Goal: Find specific page/section

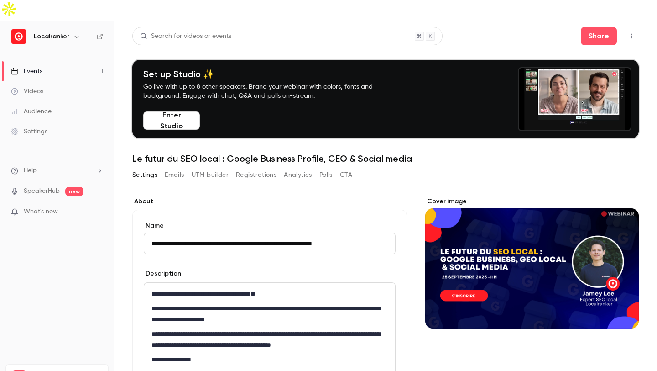
scroll to position [117, 0]
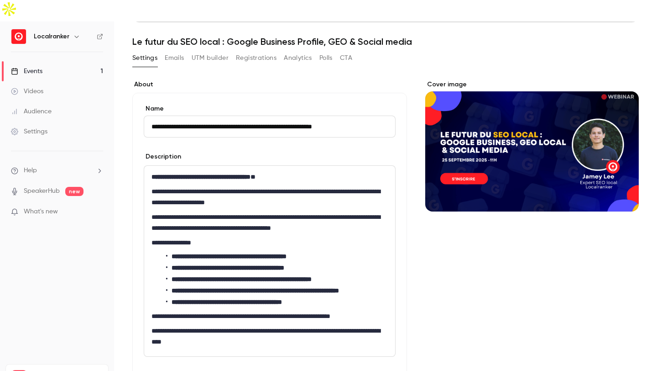
click at [65, 61] on link "Events 1" at bounding box center [57, 71] width 114 height 20
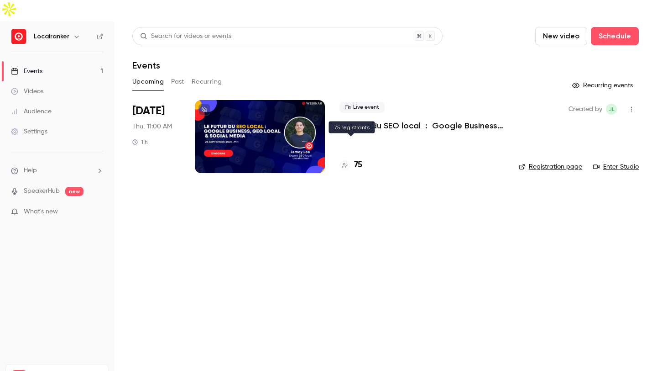
click at [356, 159] on h4 "75" at bounding box center [358, 165] width 8 height 12
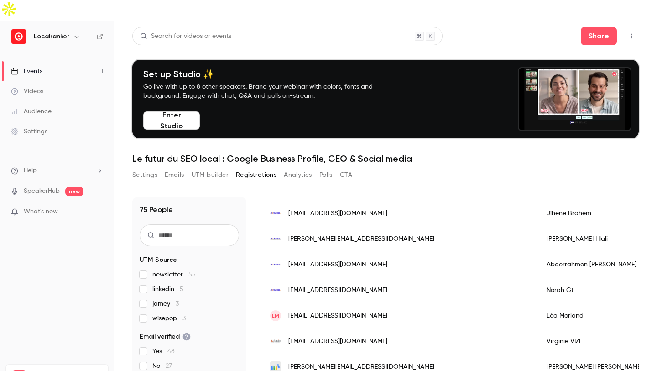
scroll to position [82, 0]
